Goal: Task Accomplishment & Management: Use online tool/utility

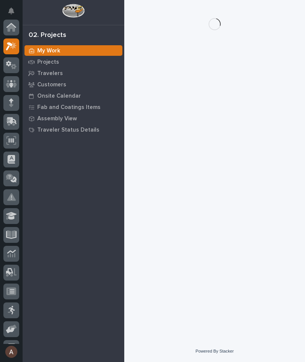
scroll to position [19, 0]
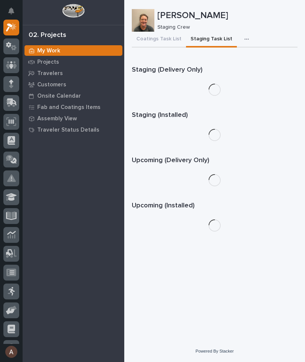
click at [9, 99] on icon at bounding box center [12, 101] width 10 height 7
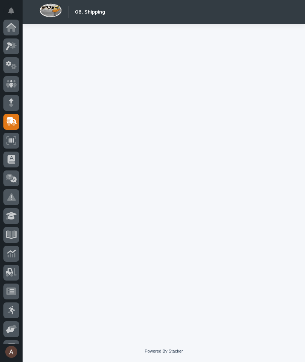
scroll to position [72, 0]
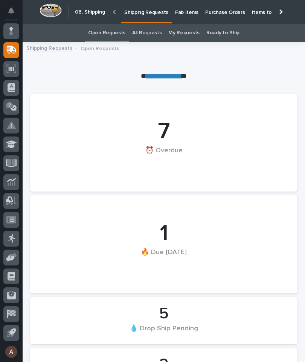
click at [188, 10] on p "Fab Items" at bounding box center [186, 8] width 23 height 16
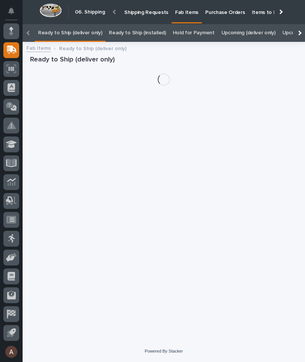
scroll to position [0, -117]
click at [300, 24] on div at bounding box center [299, 33] width 12 height 18
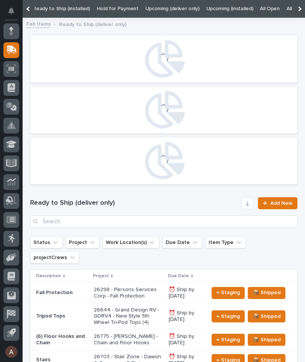
scroll to position [0, 0]
click at [287, 11] on link "All" at bounding box center [289, 9] width 5 height 18
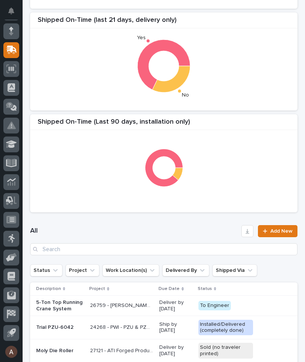
scroll to position [150, 0]
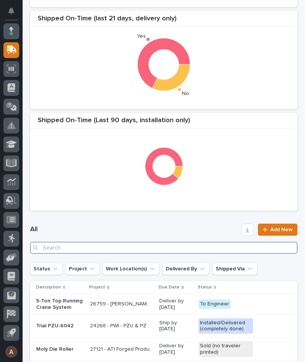
click at [247, 244] on input "Search" at bounding box center [164, 248] width 268 height 12
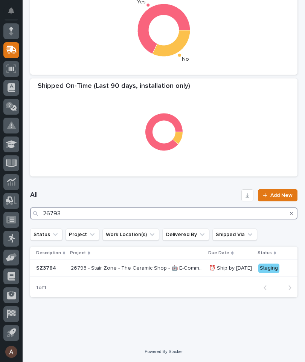
scroll to position [184, 0]
type input "26793"
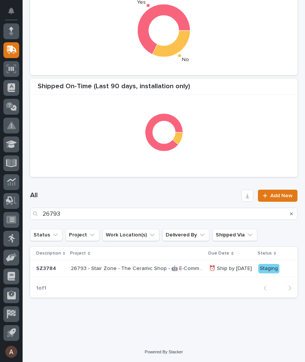
click at [197, 190] on div "All 26793 Add New" at bounding box center [164, 205] width 268 height 30
click at [48, 266] on p "SZ3784" at bounding box center [50, 268] width 29 height 6
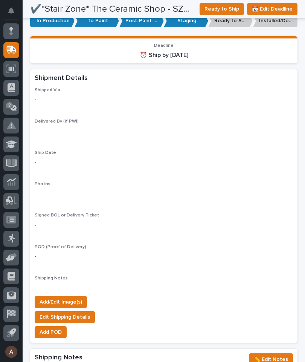
click at [73, 297] on span "Add/Edit Image(s)" at bounding box center [61, 301] width 43 height 9
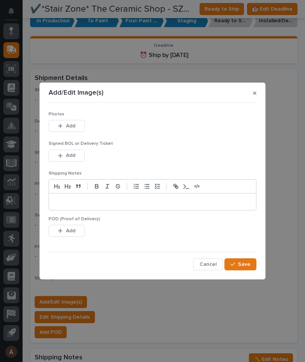
click at [80, 128] on button "Add" at bounding box center [67, 126] width 36 height 12
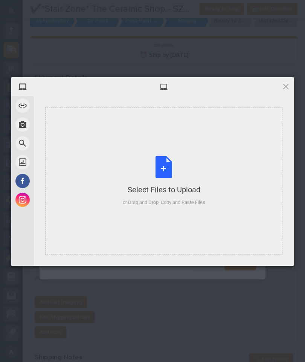
click at [237, 141] on div "Select Files to Upload or Drag and Drop, Copy and Paste Files" at bounding box center [163, 180] width 237 height 147
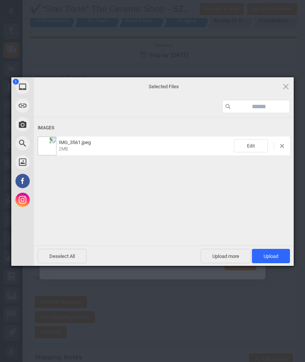
click at [277, 257] on span "Upload 1" at bounding box center [271, 256] width 15 height 6
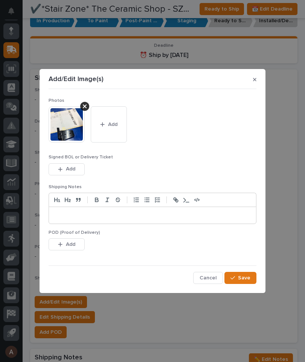
click at [255, 275] on button "Save" at bounding box center [241, 278] width 32 height 12
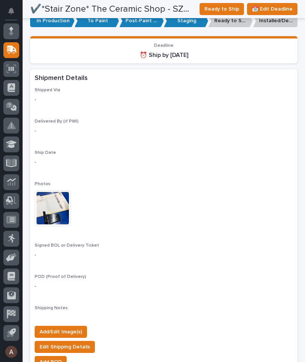
click at [65, 327] on span "Add/Edit Image(s)" at bounding box center [61, 331] width 43 height 9
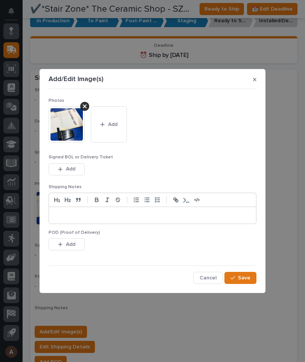
click at [112, 119] on button "Add" at bounding box center [109, 124] width 36 height 36
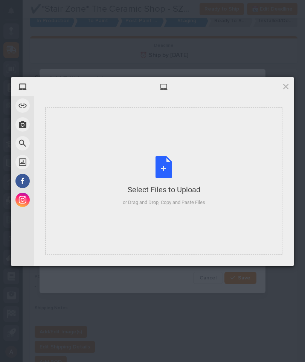
click at [242, 164] on div "Select Files to Upload or Drag and Drop, Copy and Paste Files" at bounding box center [163, 180] width 237 height 147
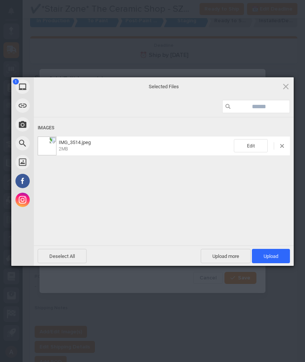
click at [289, 259] on span "Upload 1" at bounding box center [271, 256] width 38 height 14
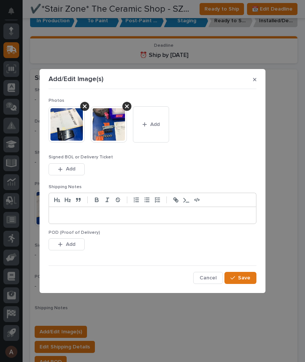
click at [254, 281] on button "Save" at bounding box center [241, 278] width 32 height 12
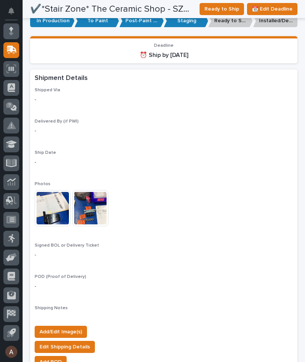
click at [63, 327] on span "Add/Edit Image(s)" at bounding box center [61, 331] width 43 height 9
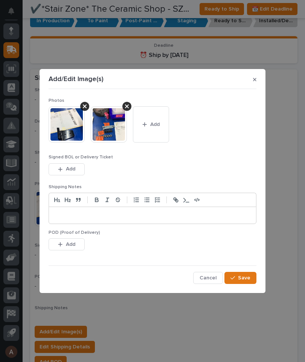
click at [153, 128] on span "Add" at bounding box center [154, 124] width 9 height 7
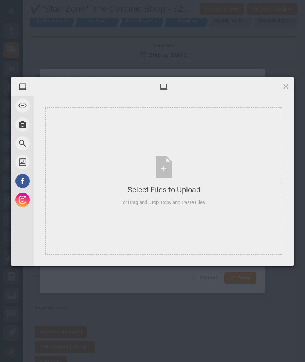
click at [243, 167] on div "Select Files to Upload or Drag and Drop, Copy and Paste Files" at bounding box center [163, 180] width 237 height 147
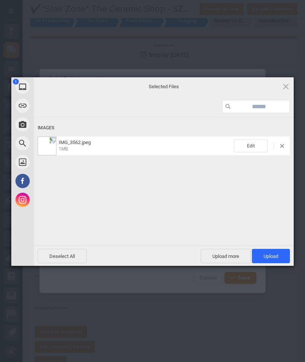
click at [284, 255] on span "Upload 1" at bounding box center [271, 256] width 38 height 14
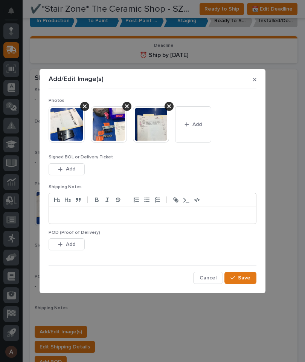
click at [254, 277] on button "Save" at bounding box center [241, 278] width 32 height 12
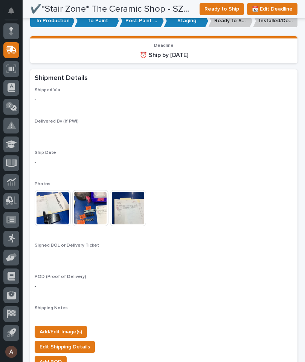
click at [69, 327] on span "Add/Edit Image(s)" at bounding box center [61, 331] width 43 height 9
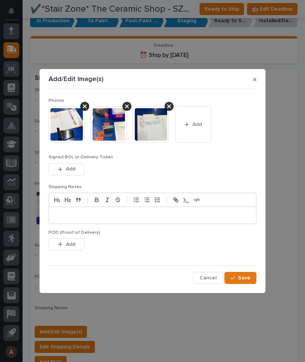
click at [194, 119] on button "Add" at bounding box center [193, 124] width 36 height 36
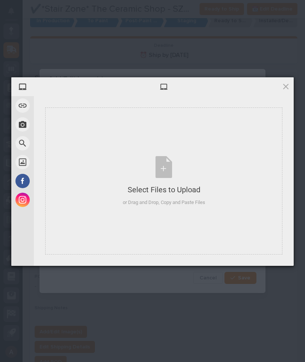
click at [188, 143] on div "Select Files to Upload or Drag and Drop, Copy and Paste Files" at bounding box center [163, 180] width 237 height 147
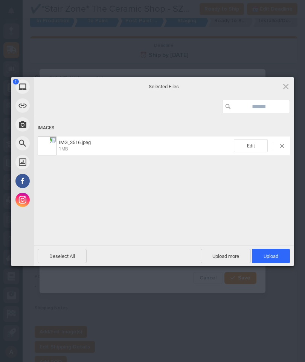
click at [280, 255] on span "Upload 1" at bounding box center [271, 256] width 38 height 14
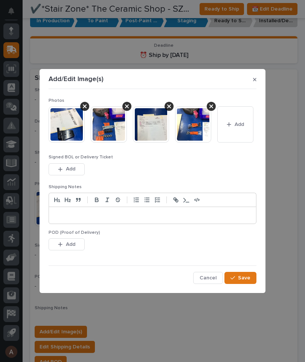
click at [254, 279] on button "Save" at bounding box center [241, 278] width 32 height 12
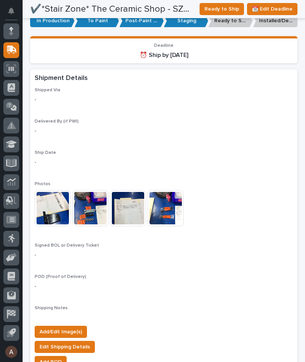
click at [225, 8] on span "Ready to Ship" at bounding box center [222, 9] width 35 height 9
click at [11, 50] on icon at bounding box center [12, 49] width 10 height 7
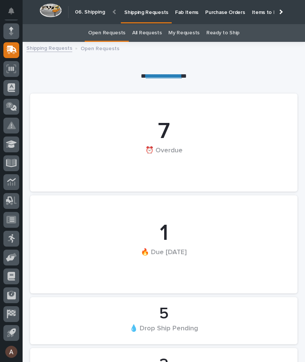
click at [280, 12] on div at bounding box center [280, 11] width 5 height 5
click at [199, 13] on p "Fab Items" at bounding box center [186, 8] width 23 height 16
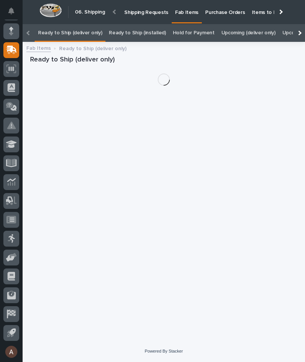
scroll to position [24, 0]
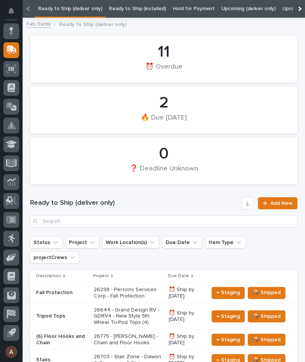
click at [302, 10] on div at bounding box center [299, 9] width 12 height 18
click at [287, 11] on link "All" at bounding box center [289, 9] width 5 height 18
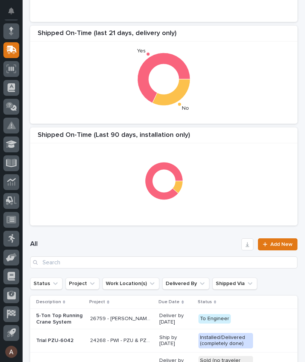
scroll to position [136, 0]
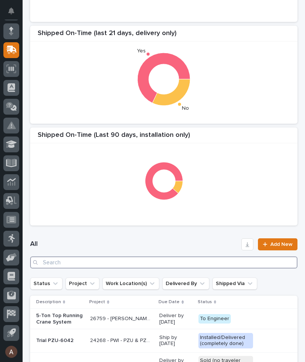
click at [179, 266] on input "Search" at bounding box center [164, 262] width 268 height 12
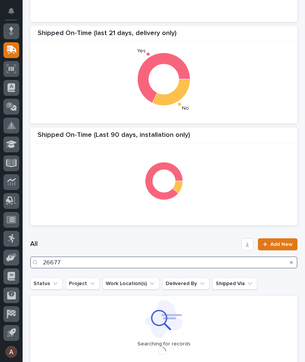
type input "26677"
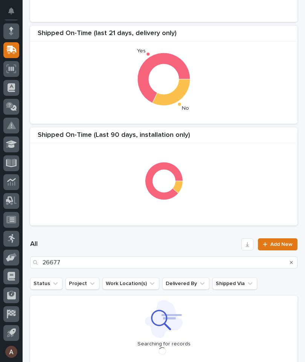
click at [248, 128] on div "Shipped On-Time (Last 90 days, installation only)" at bounding box center [164, 176] width 268 height 98
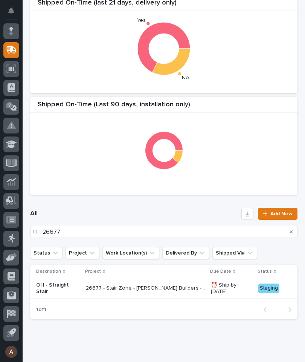
scroll to position [177, 0]
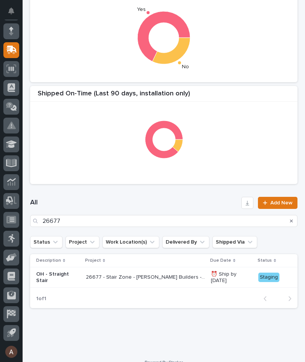
click at [52, 277] on p "OH - Straight Stair" at bounding box center [58, 277] width 44 height 13
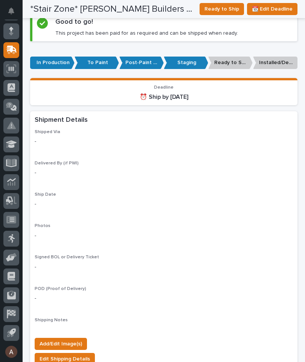
scroll to position [497, 0]
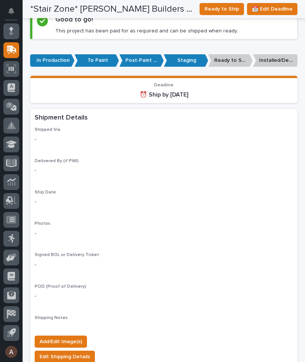
click at [69, 337] on span "Add/Edit Image(s)" at bounding box center [61, 341] width 43 height 9
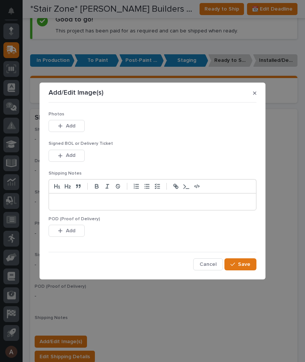
click at [73, 124] on span "Add" at bounding box center [70, 125] width 9 height 7
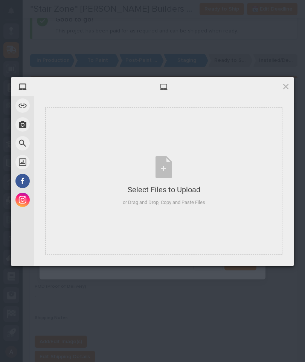
click at [222, 145] on div "Select Files to Upload or Drag and Drop, Copy and Paste Files" at bounding box center [163, 180] width 237 height 147
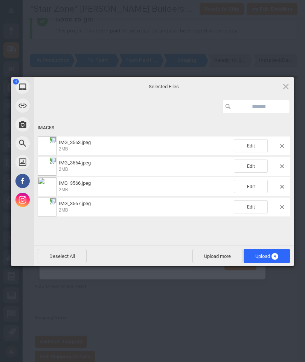
click at [281, 258] on span "Upload 4" at bounding box center [267, 256] width 46 height 14
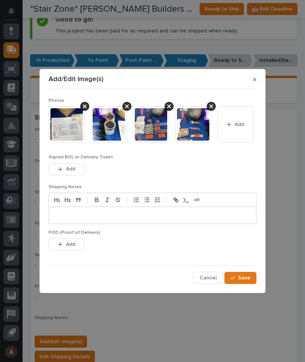
click at [256, 276] on button "Save" at bounding box center [241, 278] width 32 height 12
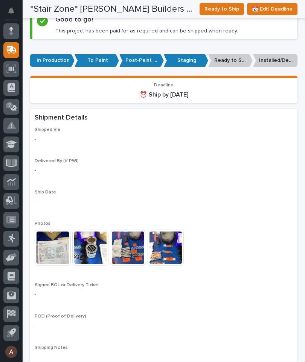
click at [46, 237] on img at bounding box center [53, 247] width 36 height 36
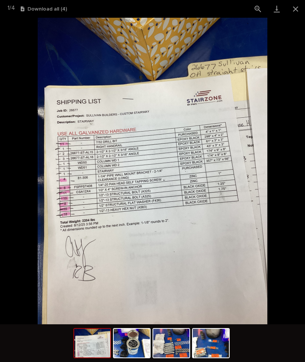
click at [299, 6] on button "Close gallery" at bounding box center [295, 9] width 19 height 18
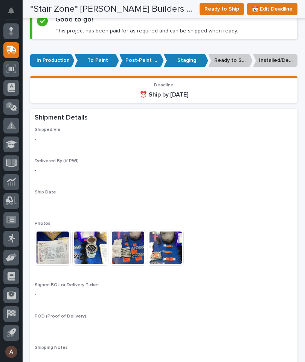
click at [226, 8] on span "Ready to Ship" at bounding box center [222, 9] width 35 height 9
